Goal: Information Seeking & Learning: Find specific fact

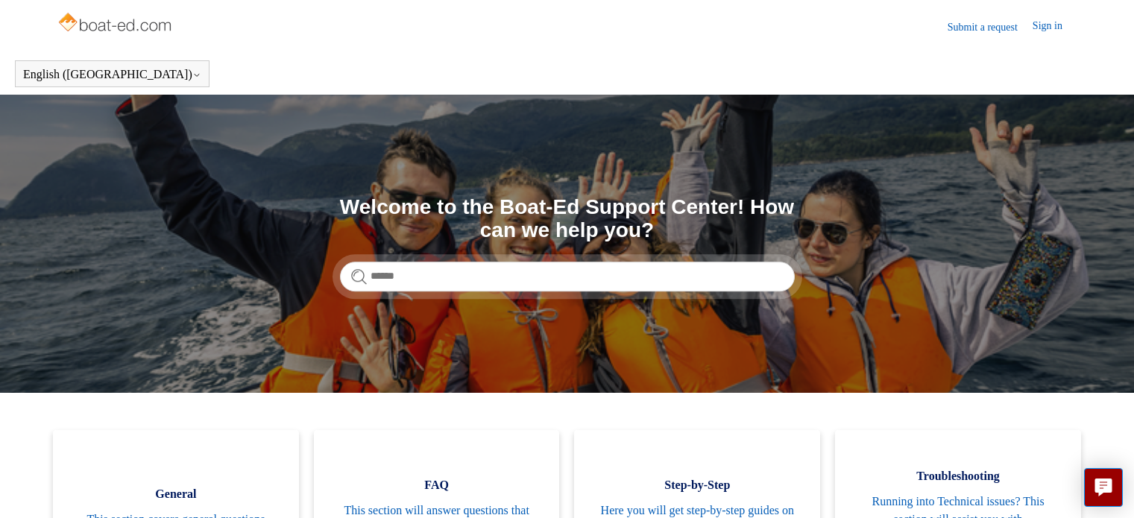
scroll to position [137, 0]
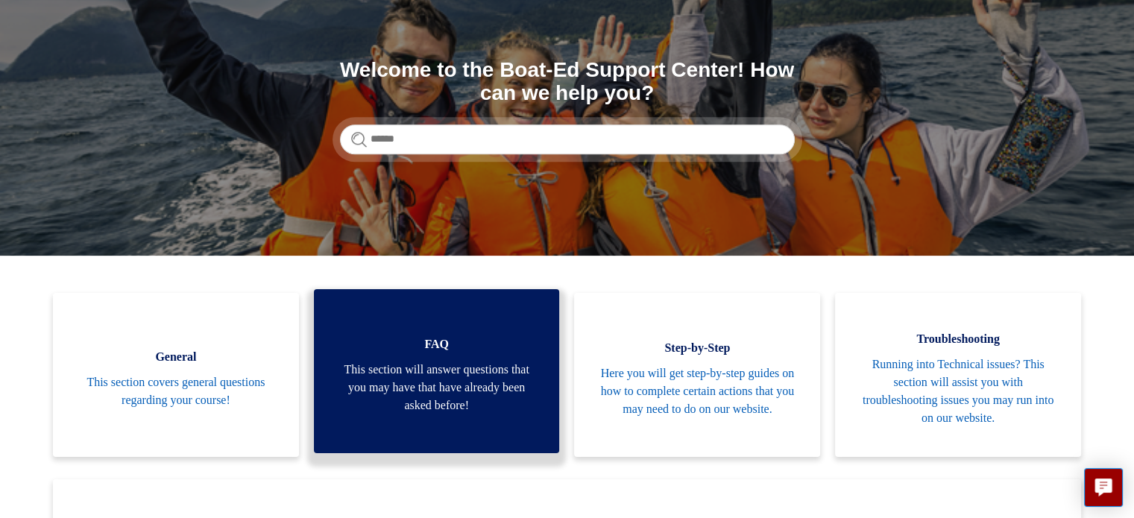
drag, startPoint x: 0, startPoint y: 0, endPoint x: 474, endPoint y: 327, distance: 576.4
click at [474, 327] on link "FAQ This section will answer questions that you may have that have already been…" at bounding box center [437, 371] width 246 height 164
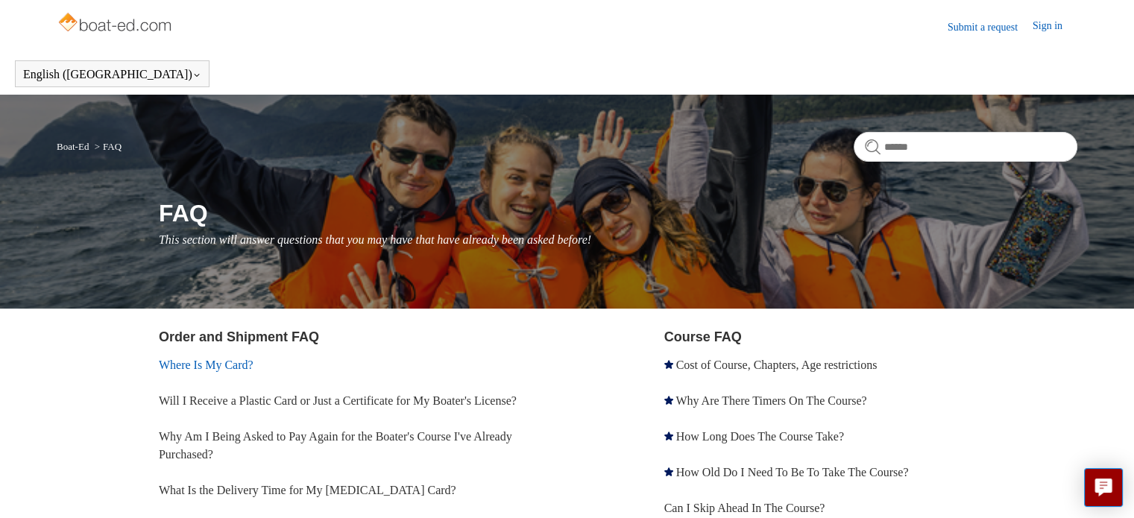
click at [236, 366] on link "Where Is My Card?" at bounding box center [206, 365] width 95 height 13
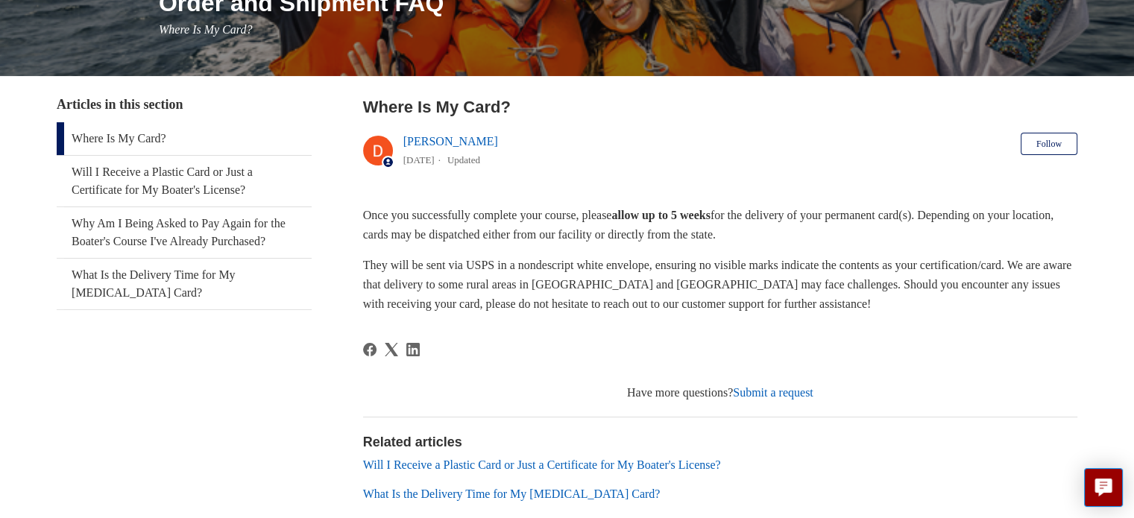
scroll to position [212, 0]
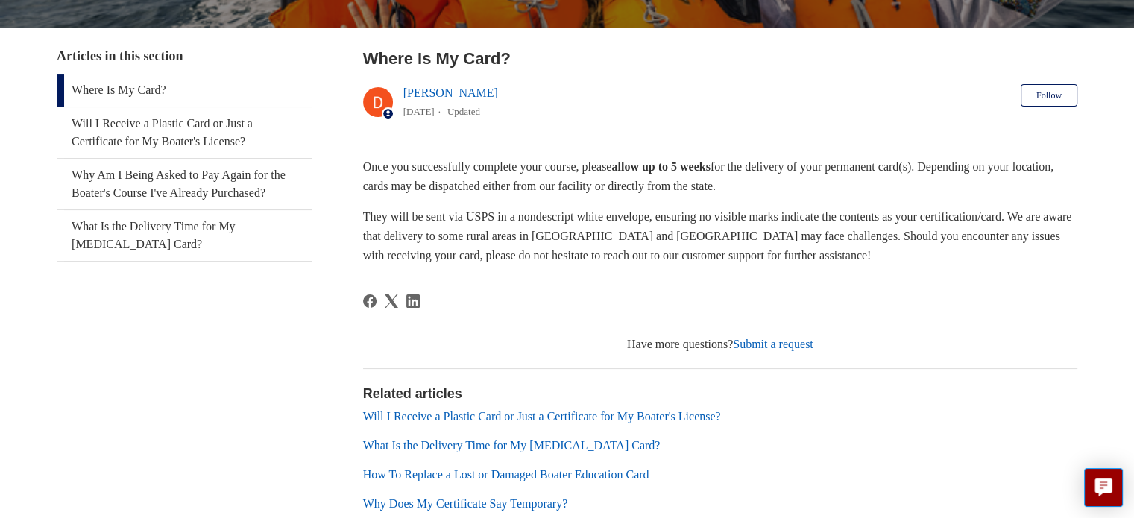
click at [507, 410] on link "Will I Receive a Plastic Card or Just a Certificate for My Boater's License?" at bounding box center [542, 416] width 358 height 13
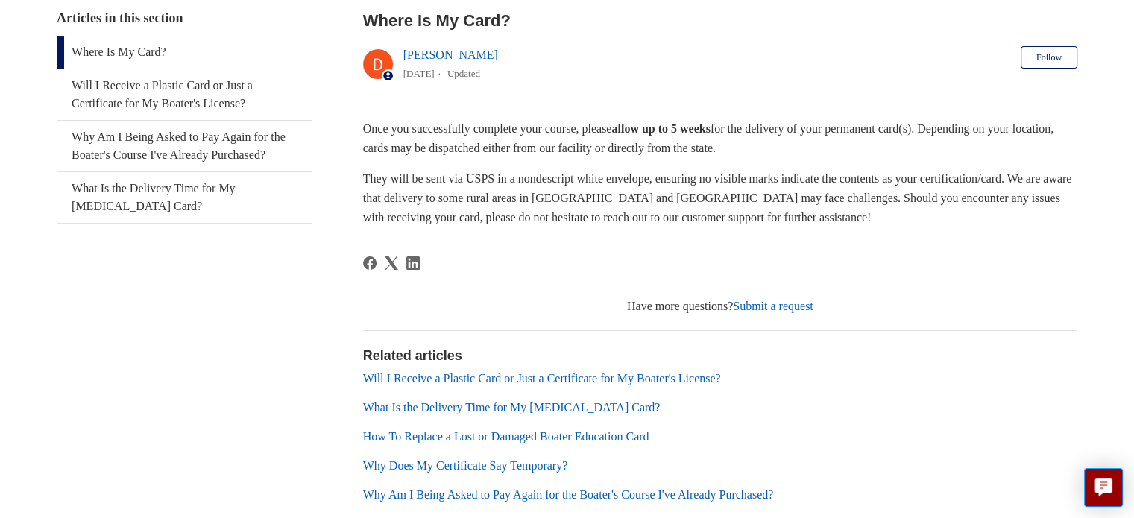
scroll to position [345, 0]
